Goal: Task Accomplishment & Management: Manage account settings

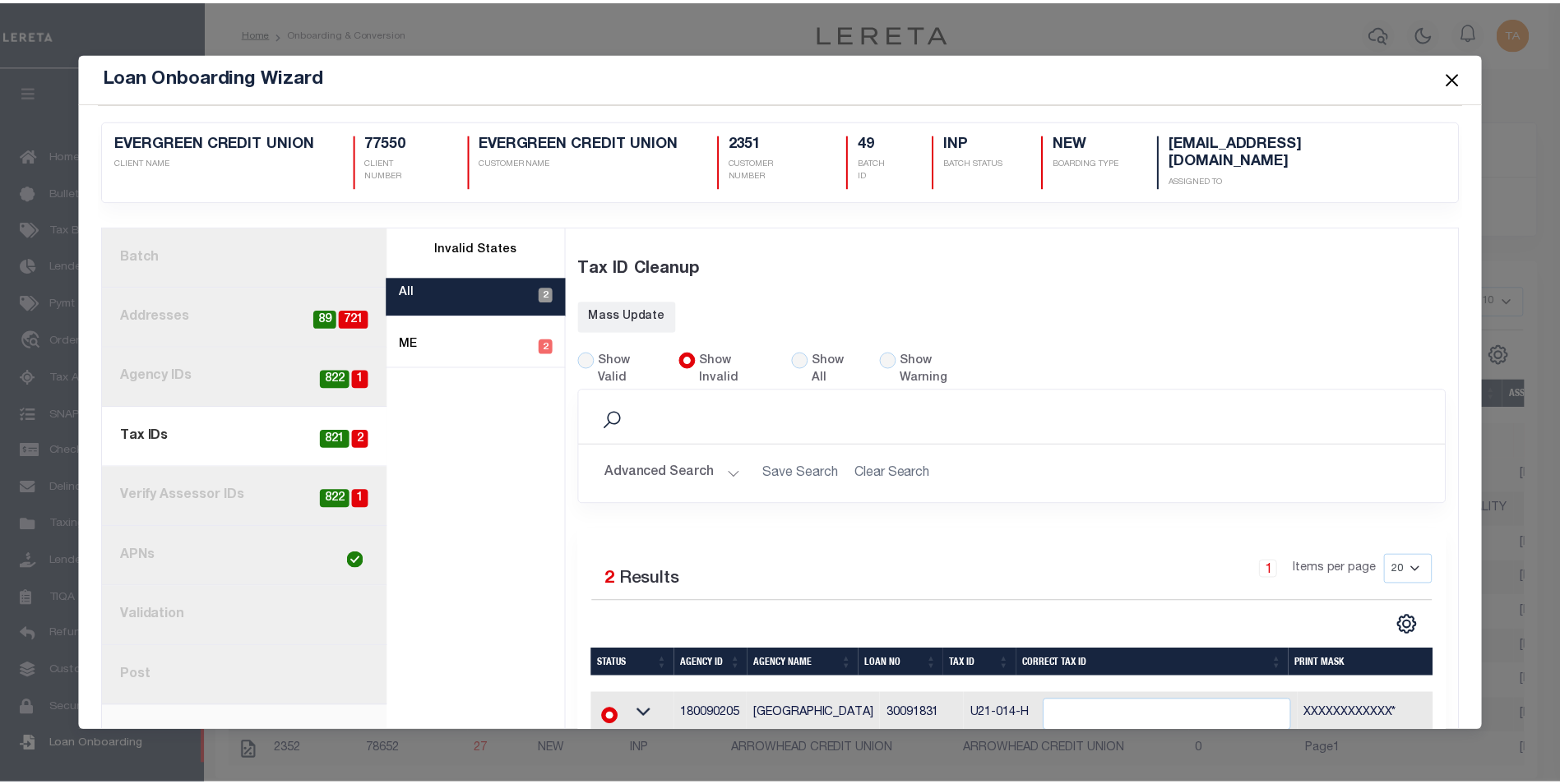
scroll to position [16, 0]
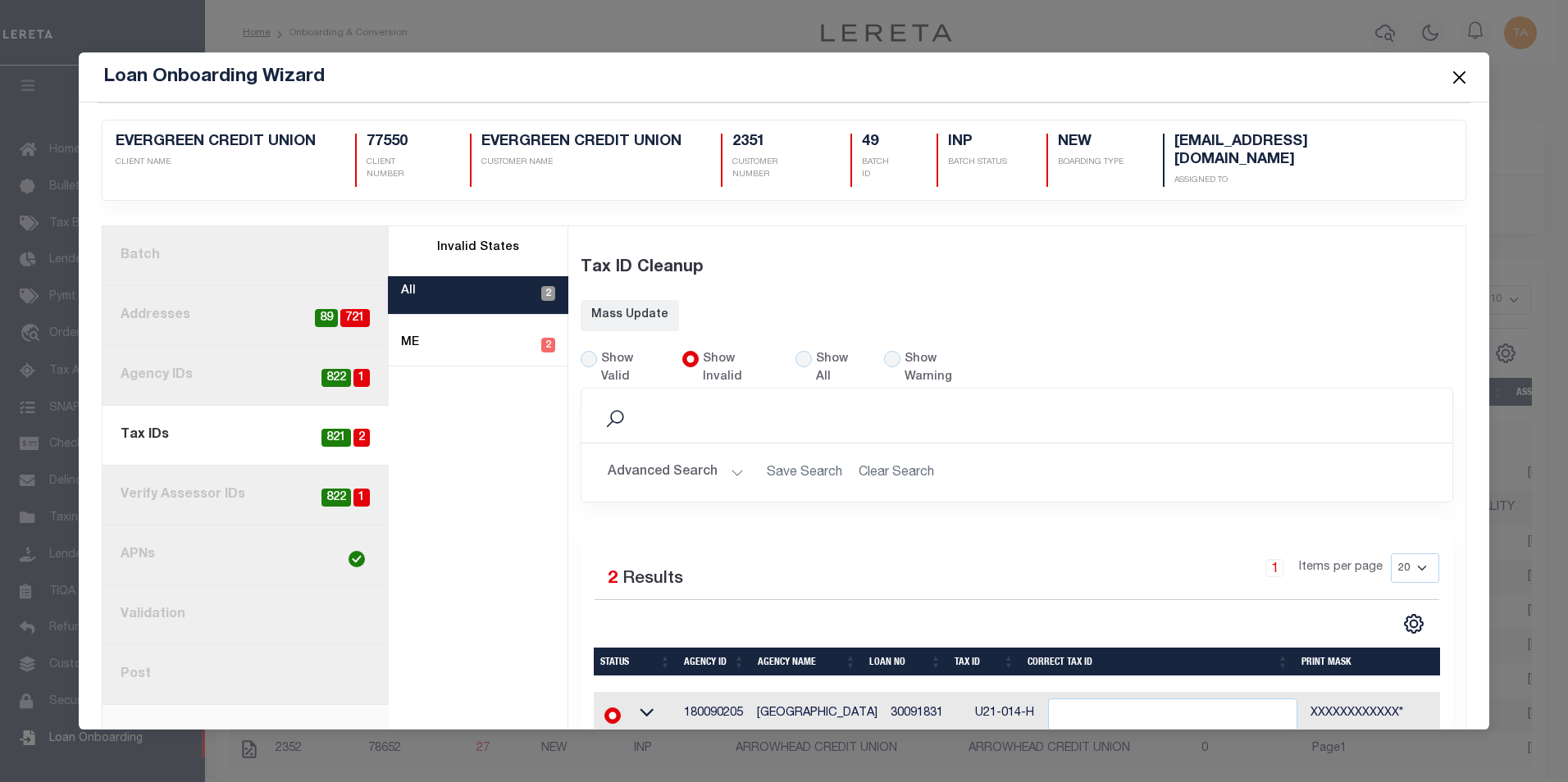
click at [1456, 75] on button "Close" at bounding box center [1459, 77] width 21 height 21
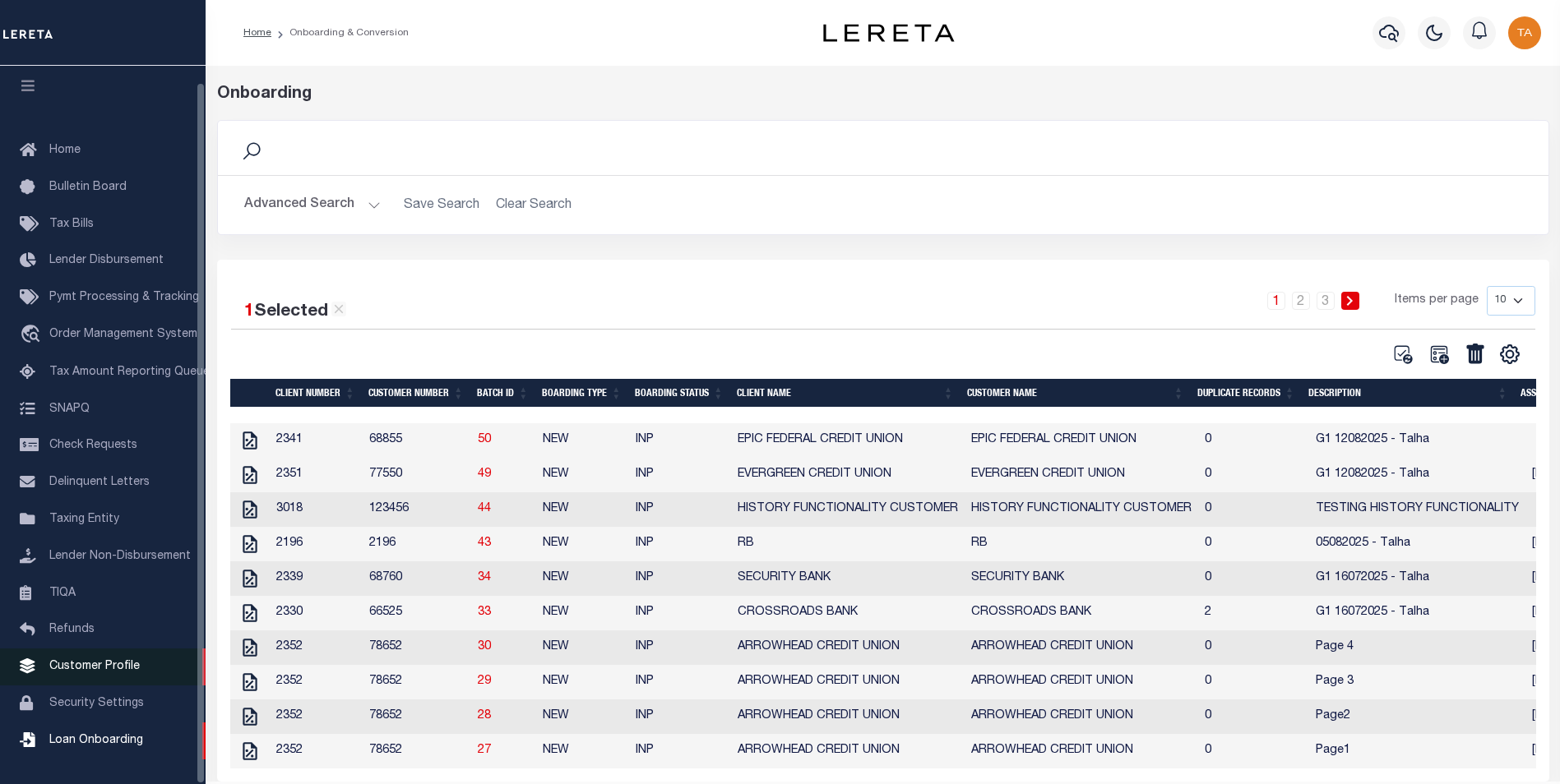
click at [113, 667] on span "Customer Profile" at bounding box center [94, 666] width 90 height 12
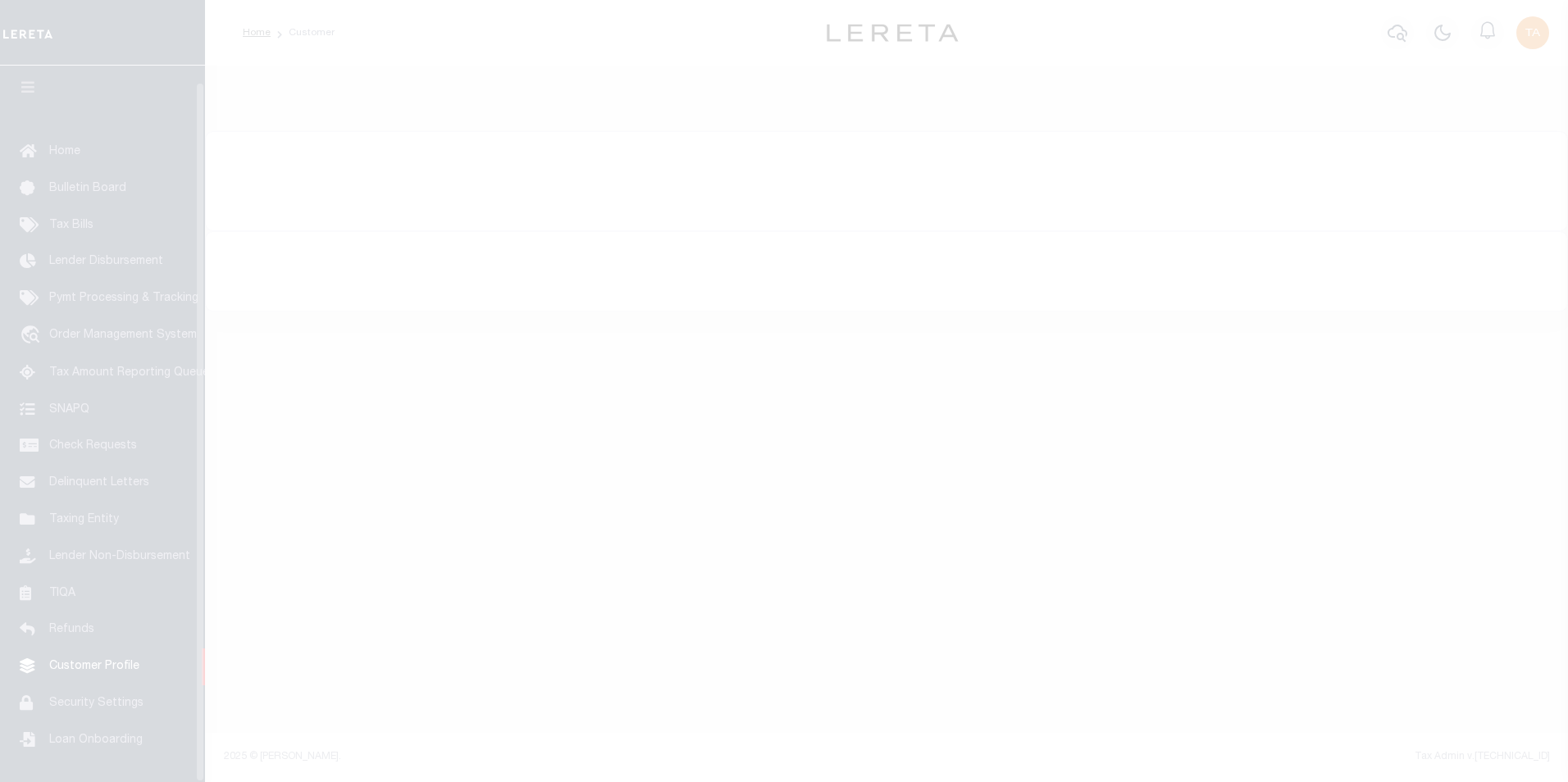
scroll to position [16, 0]
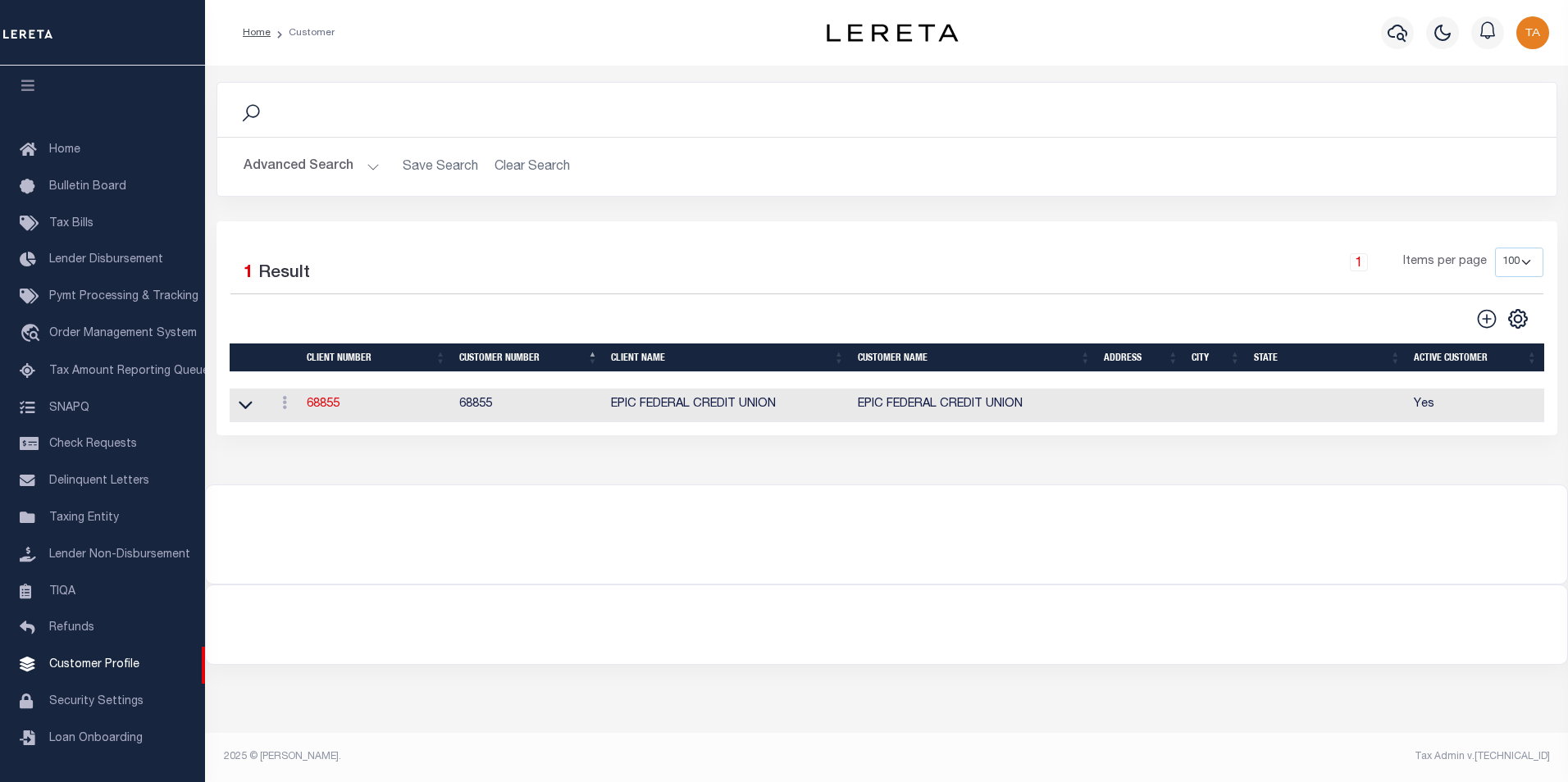
click at [362, 170] on button "Advanced Search" at bounding box center [311, 167] width 136 height 32
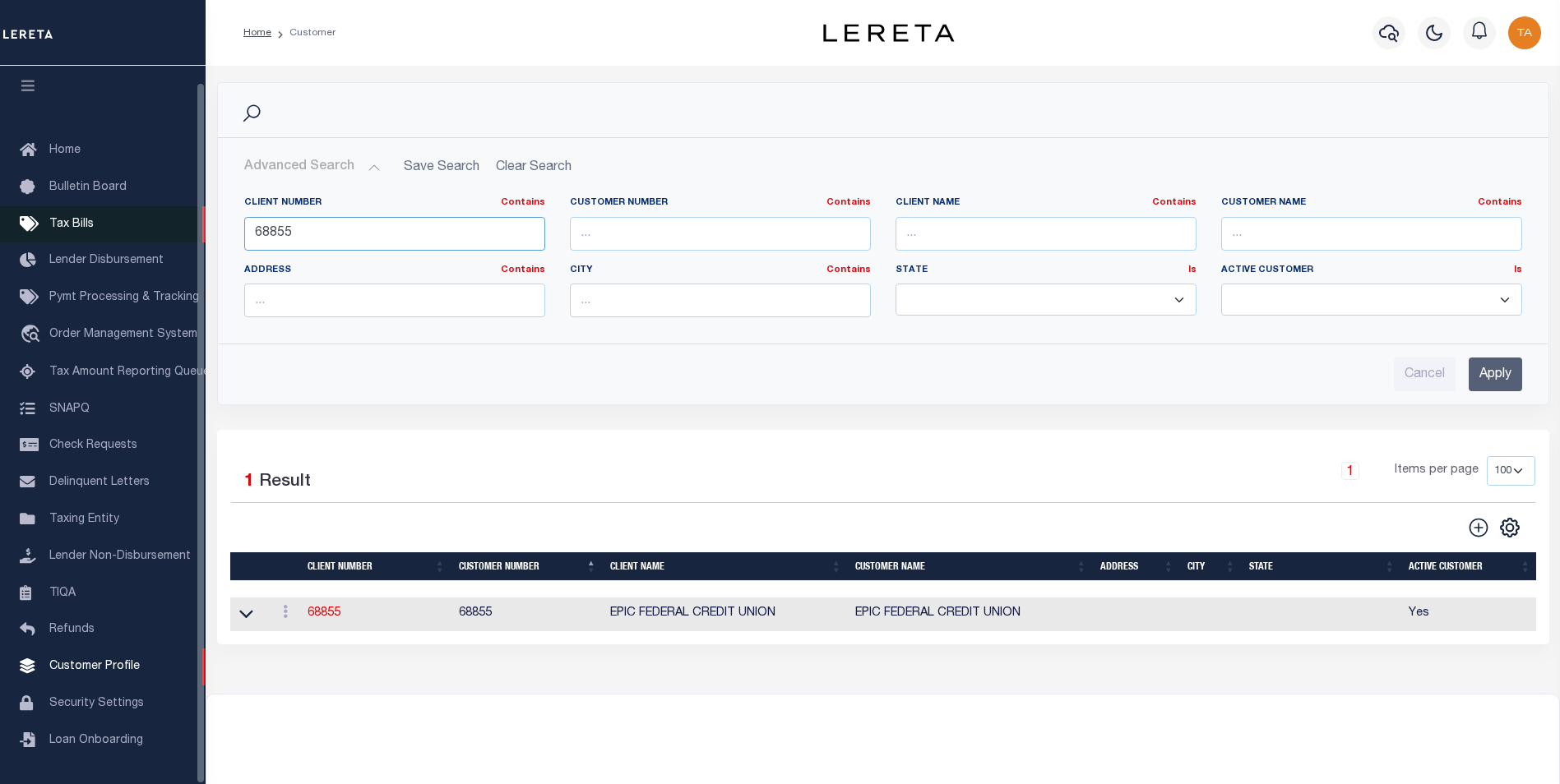
drag, startPoint x: 319, startPoint y: 233, endPoint x: 16, endPoint y: 203, distance: 304.5
click at [16, 203] on div "Home Customer Profile Sign out" at bounding box center [780, 447] width 1560 height 895
click at [1499, 373] on input "Apply" at bounding box center [1495, 375] width 54 height 34
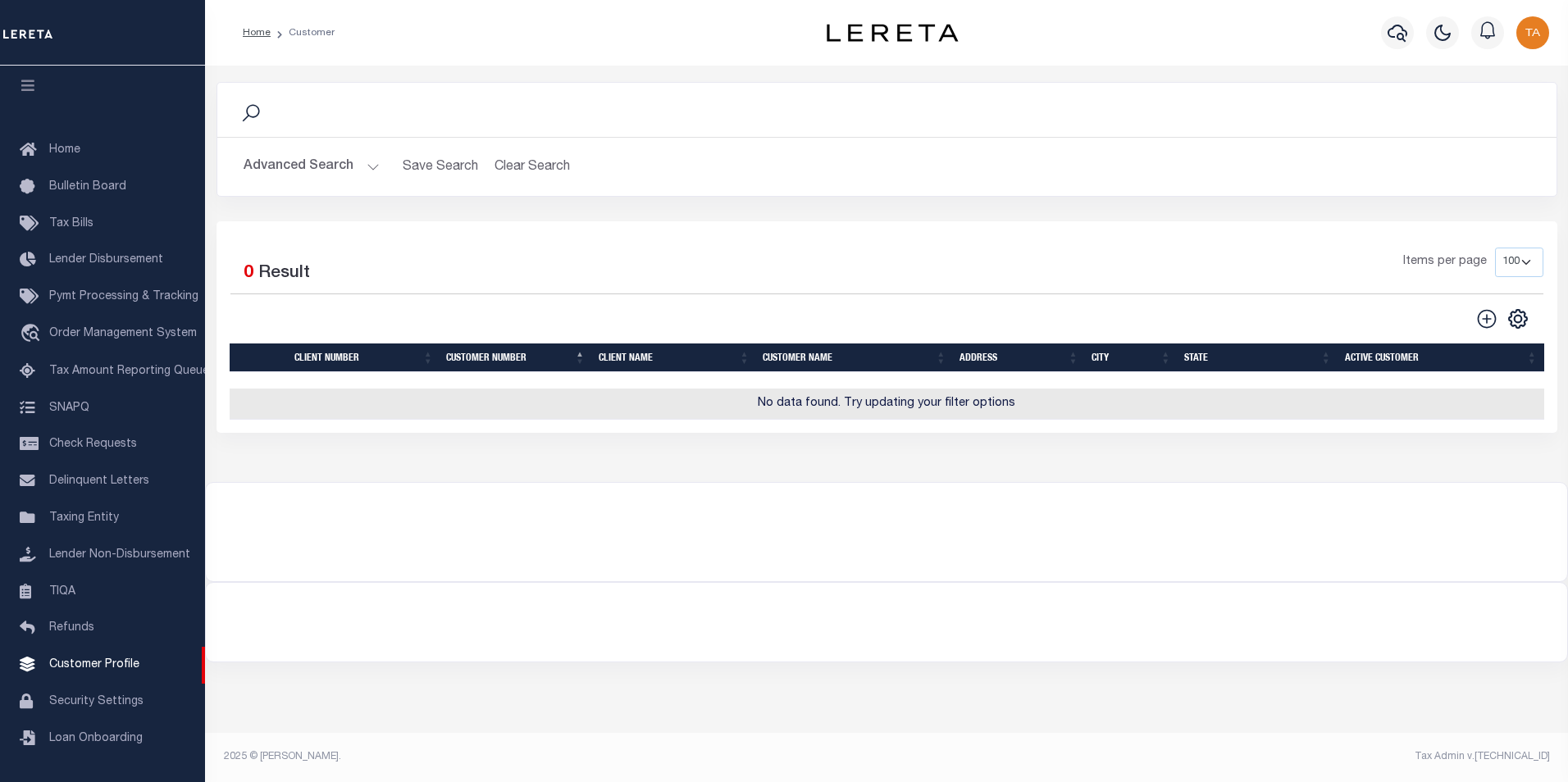
click at [350, 164] on button "Advanced Search" at bounding box center [311, 167] width 136 height 32
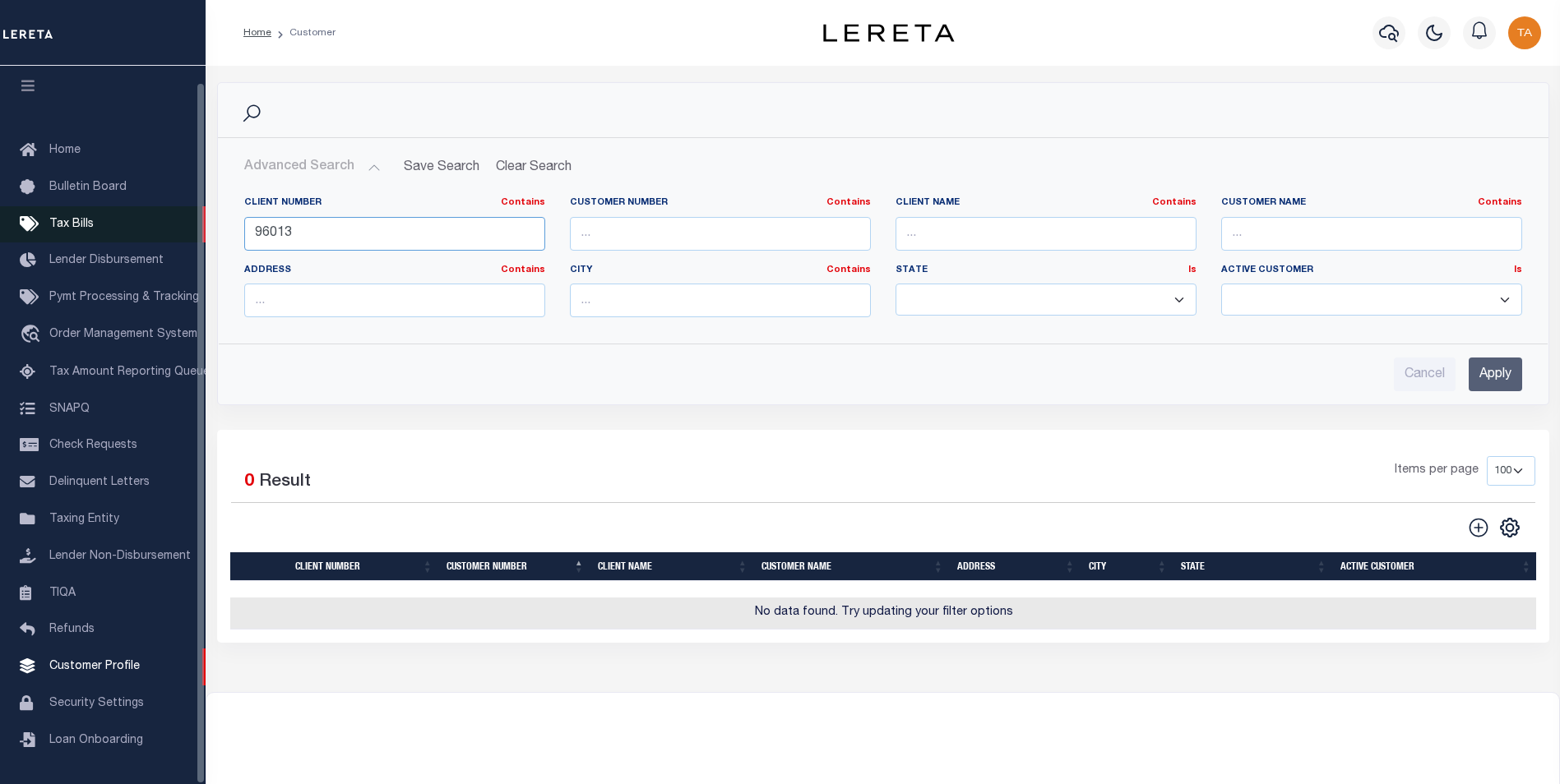
drag, startPoint x: 298, startPoint y: 230, endPoint x: 32, endPoint y: 222, distance: 266.1
click at [34, 224] on div "Home Customer Profile Sign out" at bounding box center [780, 446] width 1560 height 893
type input "68855"
click at [1481, 369] on input "Apply" at bounding box center [1495, 375] width 54 height 34
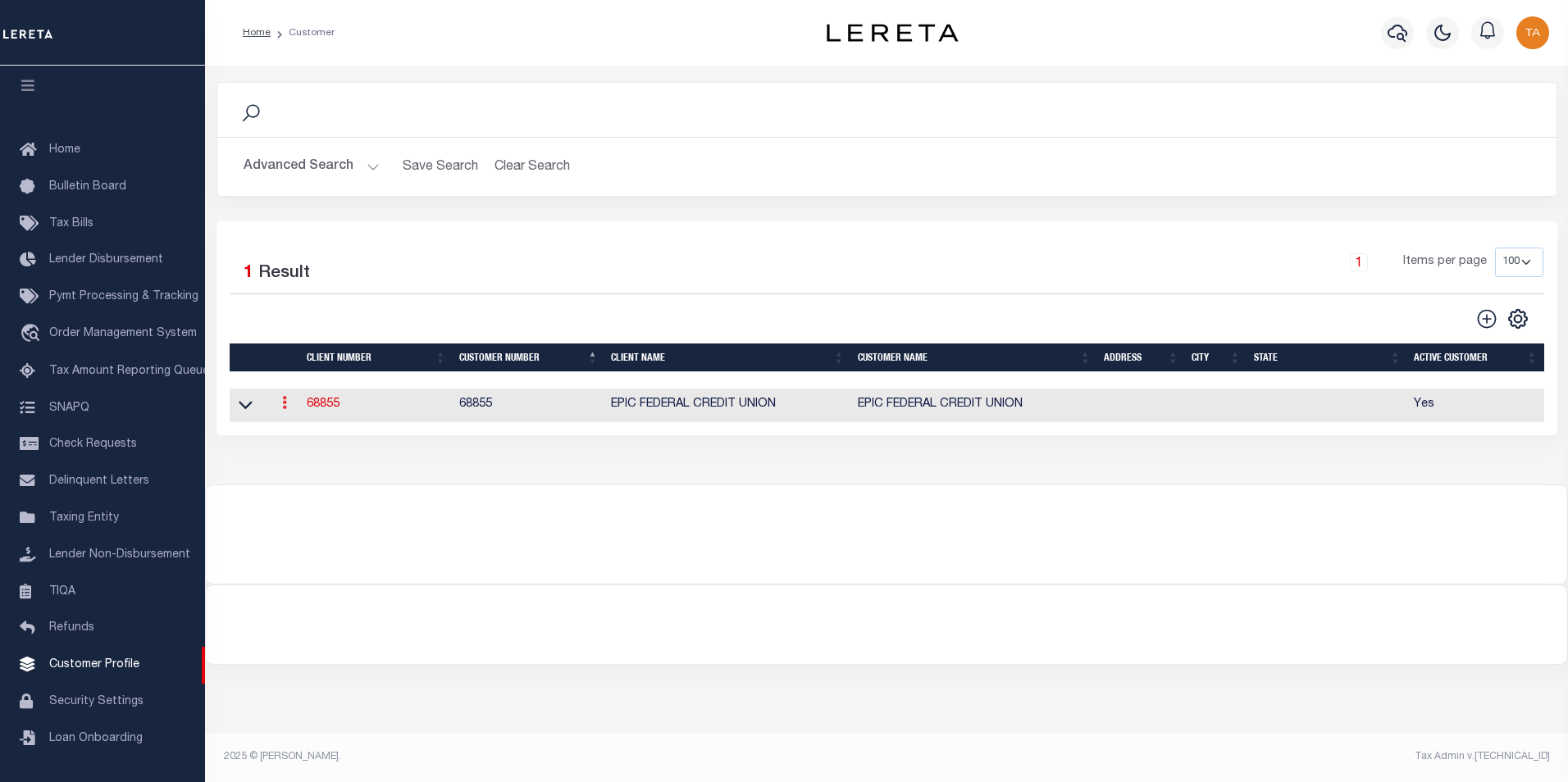
click at [284, 407] on icon at bounding box center [285, 402] width 5 height 13
click at [310, 484] on link "Delete" at bounding box center [314, 483] width 75 height 27
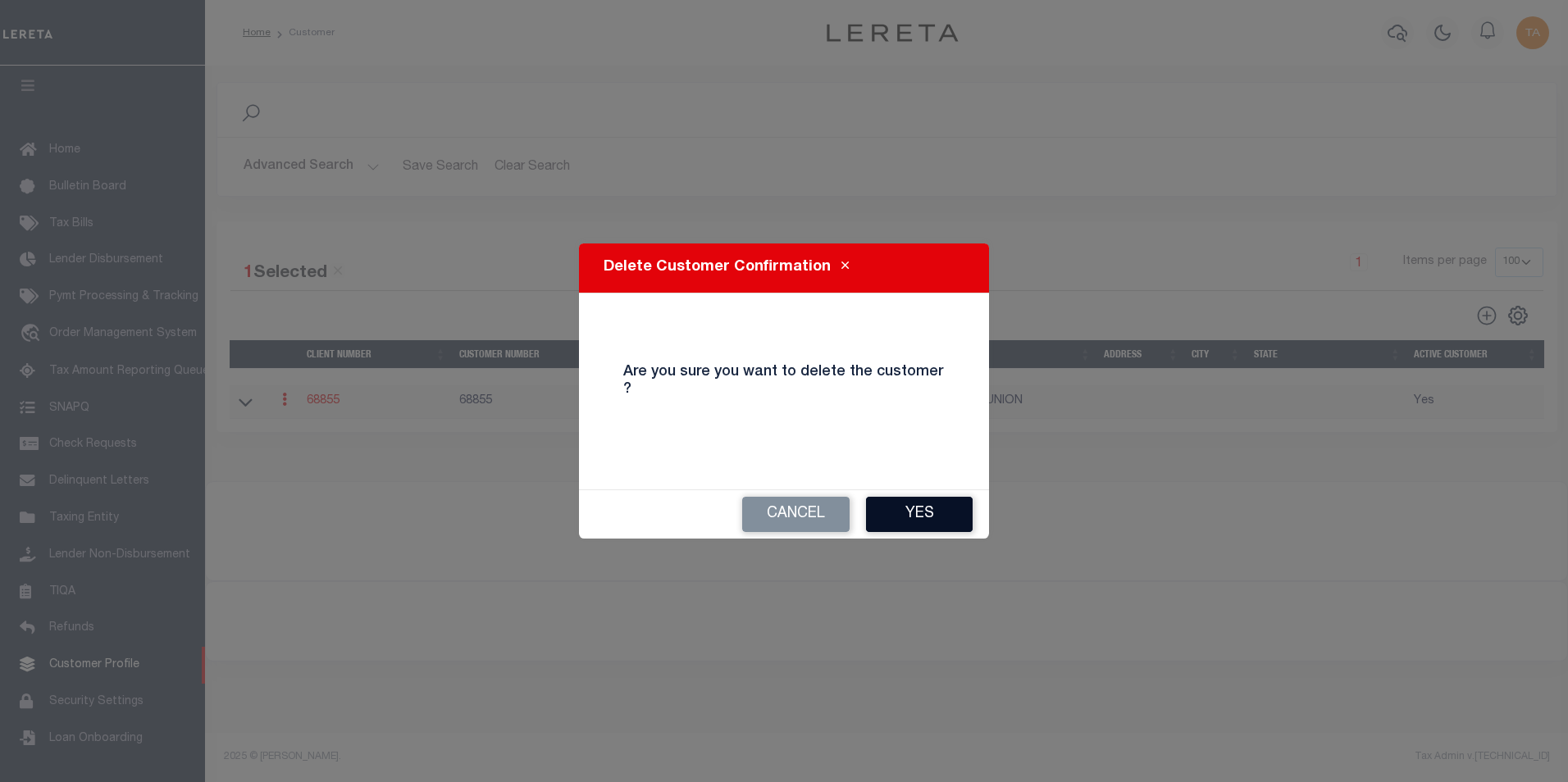
click at [893, 513] on button "Yes" at bounding box center [919, 515] width 107 height 36
